Goal: Transaction & Acquisition: Purchase product/service

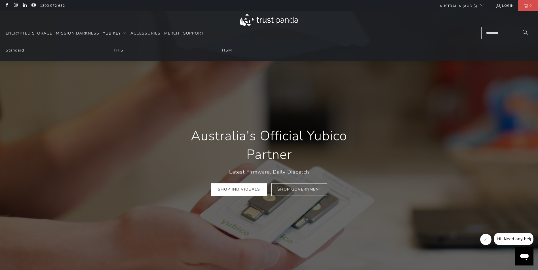
click at [114, 34] on span "YubiKey" at bounding box center [112, 33] width 18 height 5
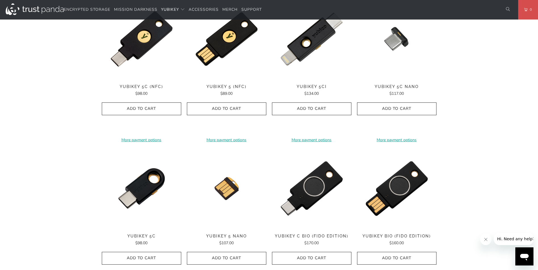
scroll to position [397, 0]
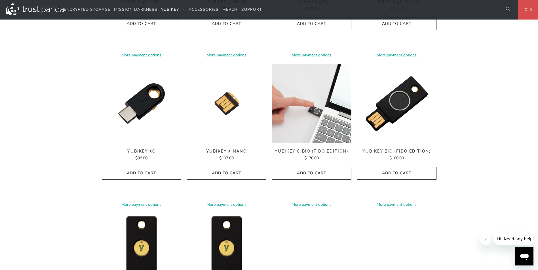
click at [311, 103] on img at bounding box center [311, 103] width 79 height 79
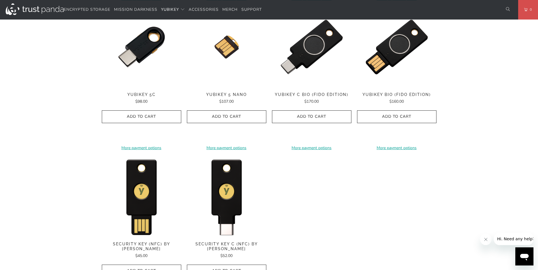
scroll to position [425, 0]
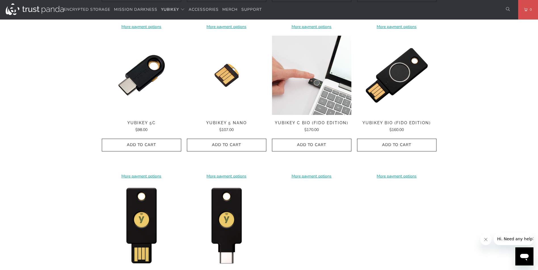
click at [319, 87] on img at bounding box center [311, 75] width 79 height 79
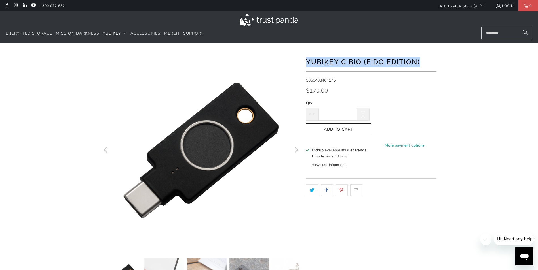
drag, startPoint x: 306, startPoint y: 61, endPoint x: 421, endPoint y: 67, distance: 114.7
click at [421, 67] on h1 "YubiKey C Bio (FIDO Edition)" at bounding box center [371, 61] width 130 height 11
copy h1 "YubiKey C Bio (FIDO Edition)"
